Goal: Task Accomplishment & Management: Manage account settings

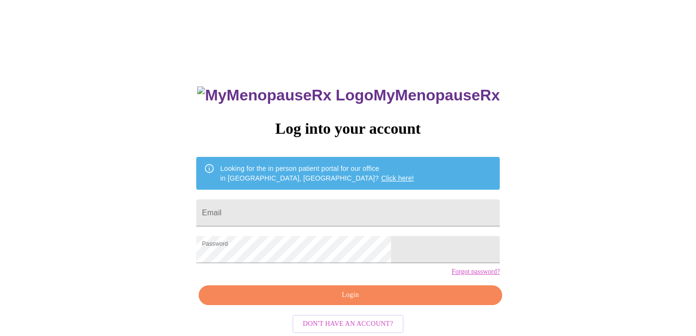
scroll to position [19, 0]
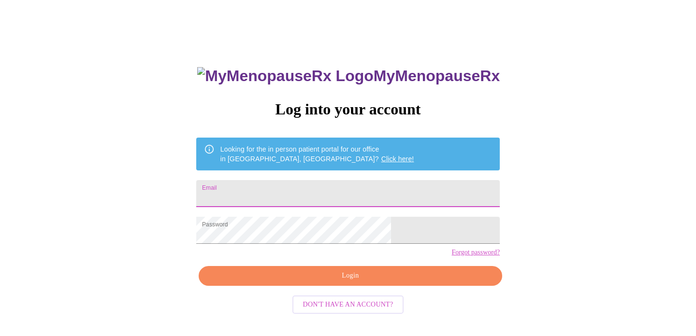
click at [294, 191] on input "Email" at bounding box center [347, 193] width 303 height 27
type input "[EMAIL_ADDRESS][DOMAIN_NAME]"
click at [336, 282] on span "Login" at bounding box center [350, 276] width 281 height 12
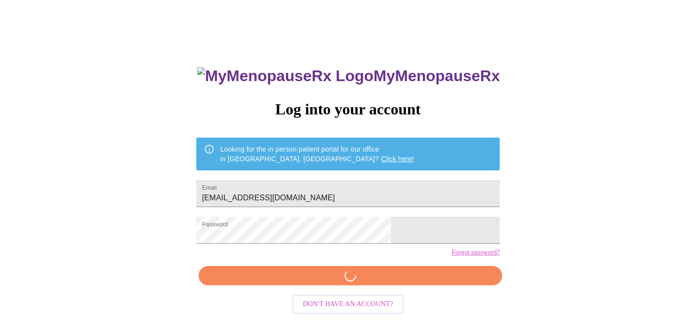
scroll to position [19, 0]
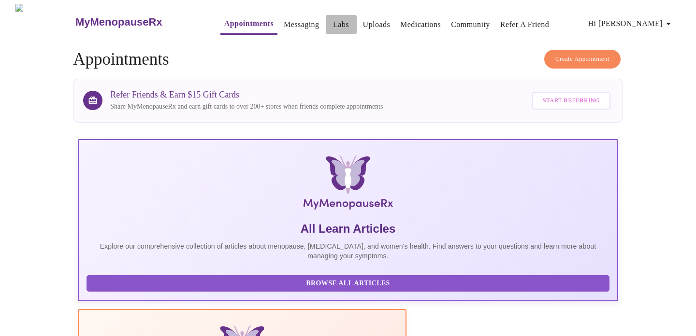
click at [333, 19] on link "Labs" at bounding box center [341, 25] width 16 height 14
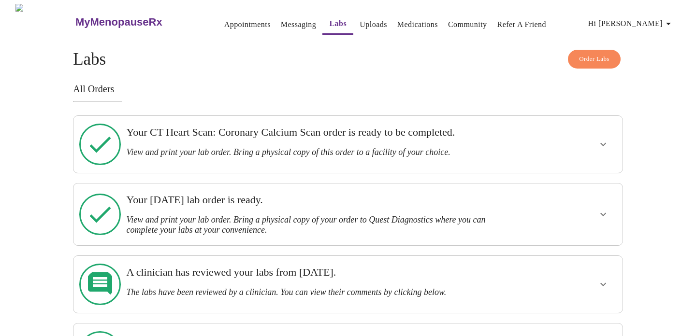
click at [281, 18] on link "Messaging" at bounding box center [298, 25] width 35 height 14
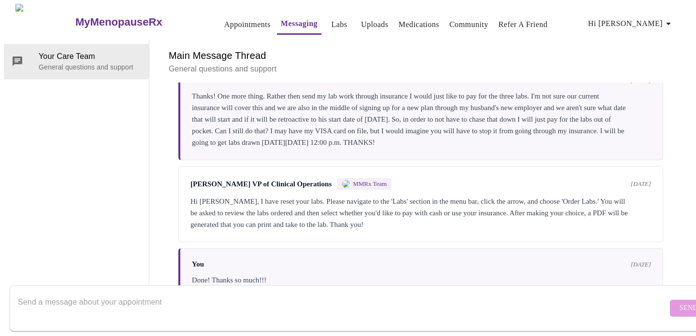
click at [670, 18] on icon "button" at bounding box center [668, 24] width 12 height 12
click at [652, 73] on li "Log out" at bounding box center [658, 72] width 44 height 17
